Goal: Information Seeking & Learning: Understand process/instructions

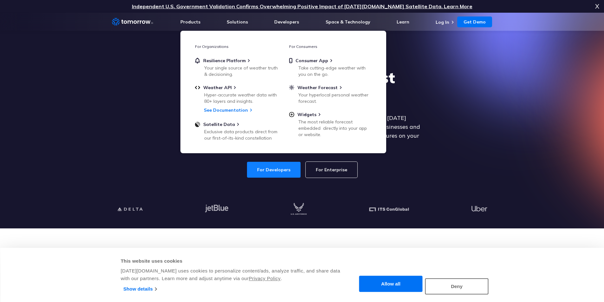
click at [289, 167] on link "For Developers" at bounding box center [274, 170] width 54 height 16
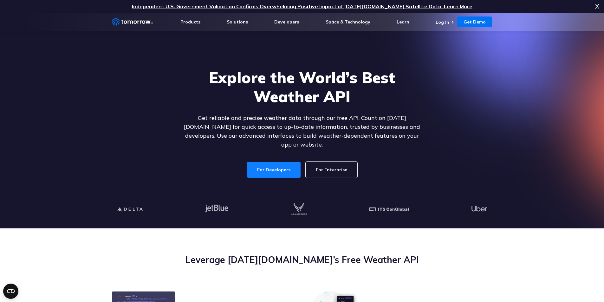
click at [267, 168] on link "For Developers" at bounding box center [274, 170] width 54 height 16
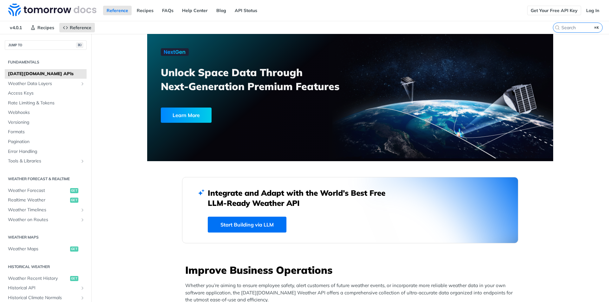
click at [558, 10] on link "Get Your Free API Key" at bounding box center [554, 11] width 54 height 10
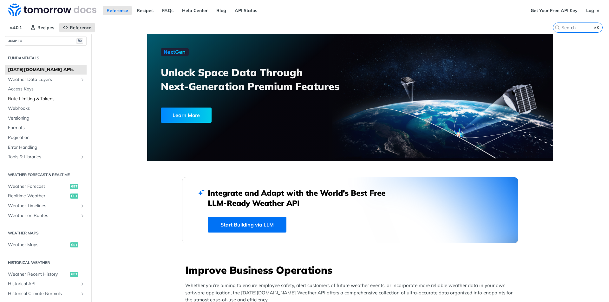
click at [35, 98] on span "Rate Limiting & Tokens" at bounding box center [46, 99] width 77 height 6
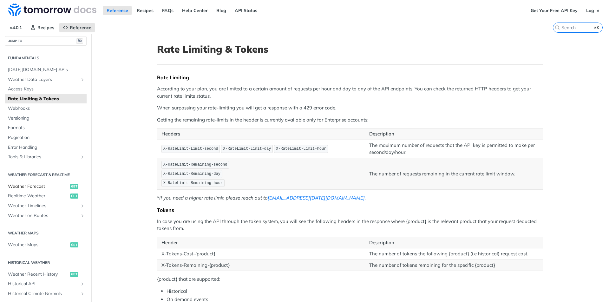
click at [42, 187] on span "Weather Forecast" at bounding box center [38, 186] width 61 height 6
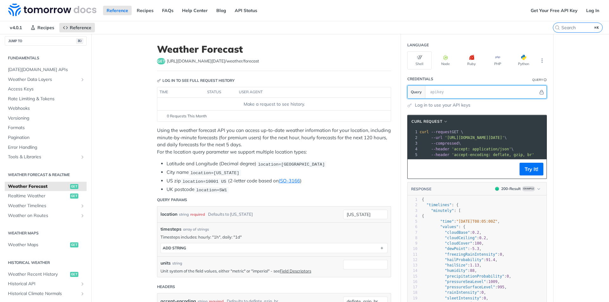
click at [448, 94] on input "text" at bounding box center [482, 92] width 111 height 13
click at [447, 104] on link "Log in to use your API keys" at bounding box center [443, 105] width 56 height 7
